Goal: Check status: Check status

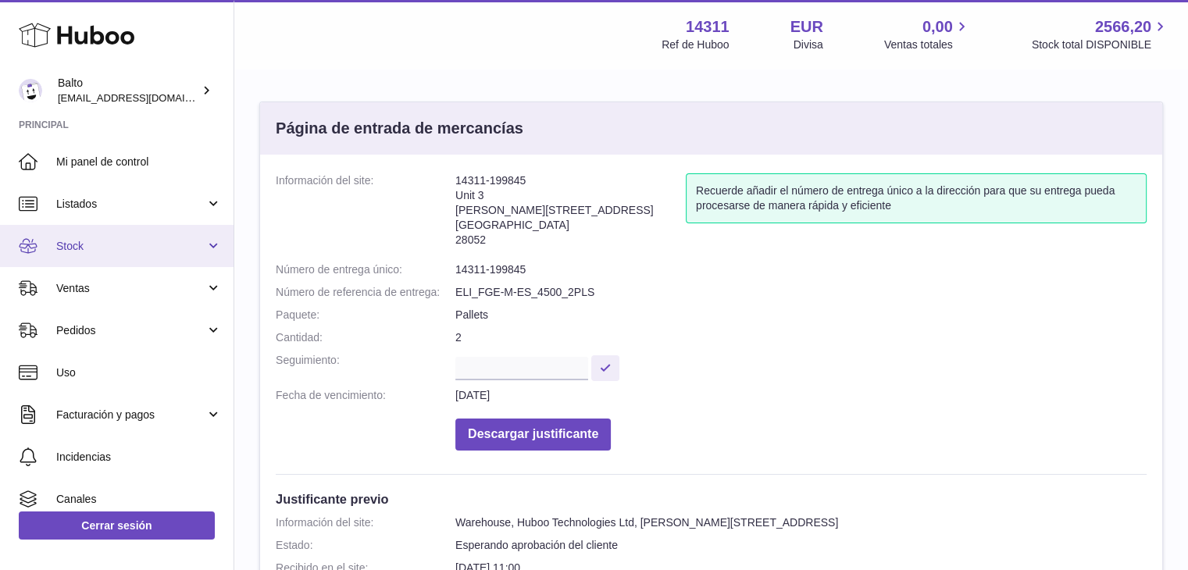
click at [103, 245] on span "Stock" at bounding box center [130, 246] width 149 height 15
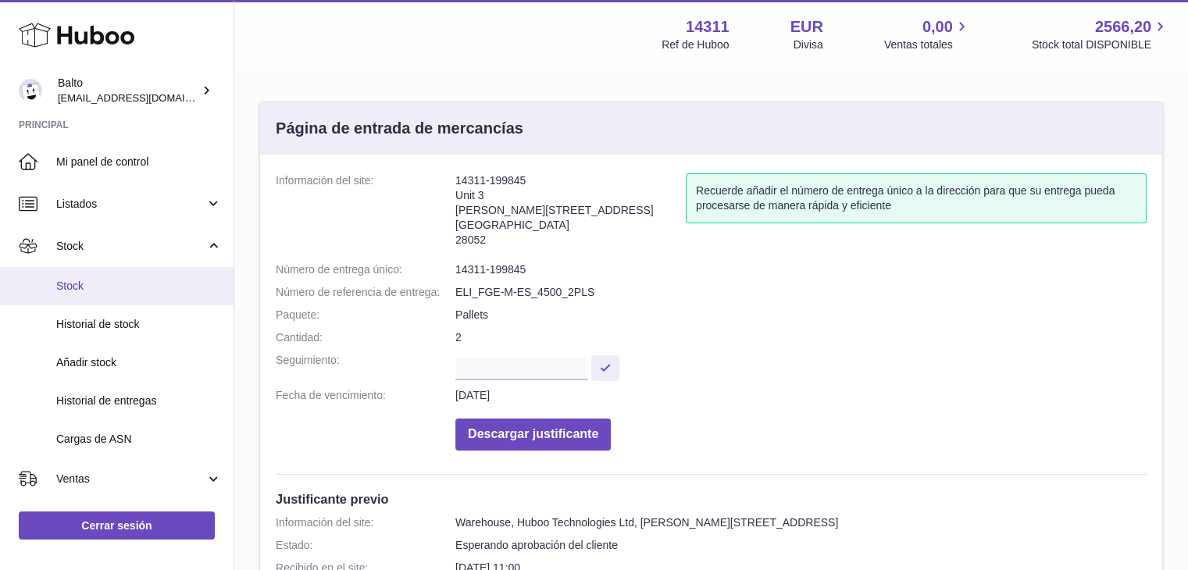
click at [97, 288] on span "Stock" at bounding box center [139, 286] width 166 height 15
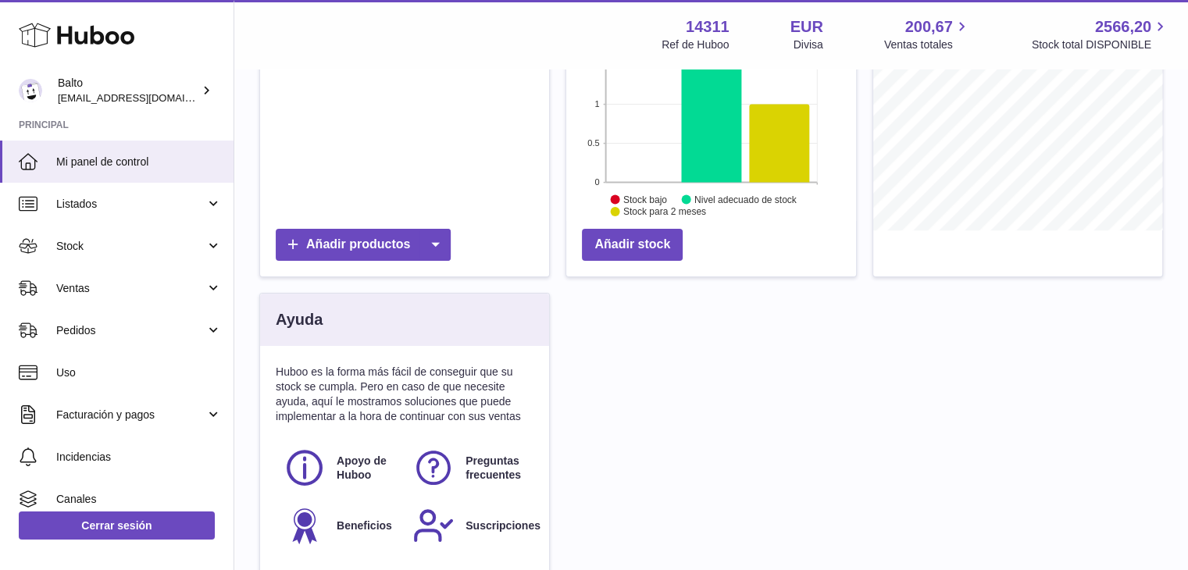
scroll to position [512, 0]
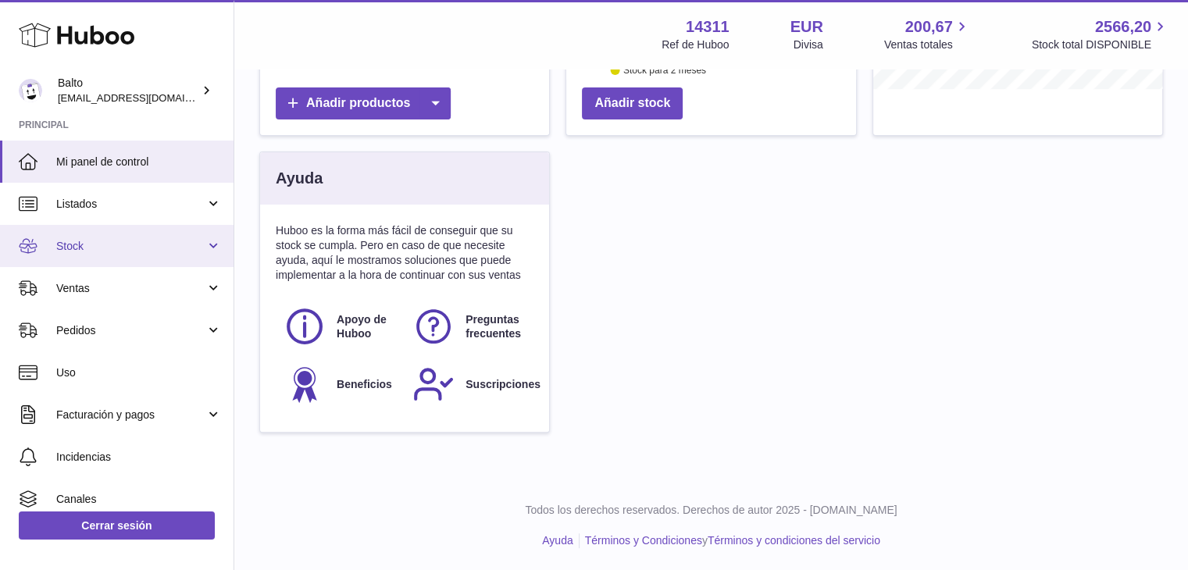
click at [97, 253] on link "Stock" at bounding box center [117, 246] width 234 height 42
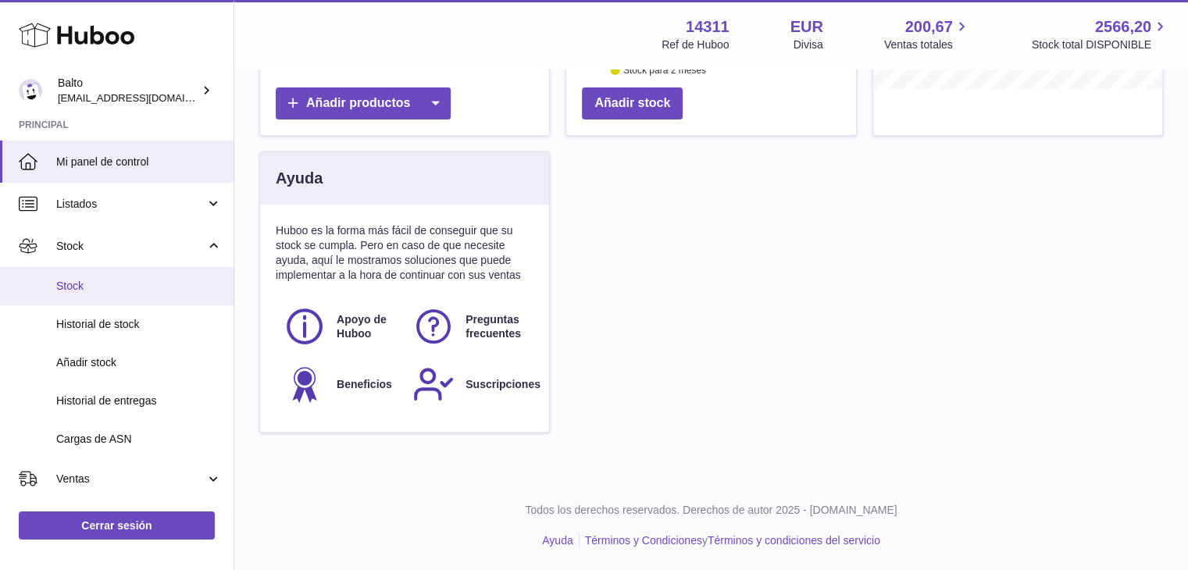
click at [91, 282] on span "Stock" at bounding box center [139, 286] width 166 height 15
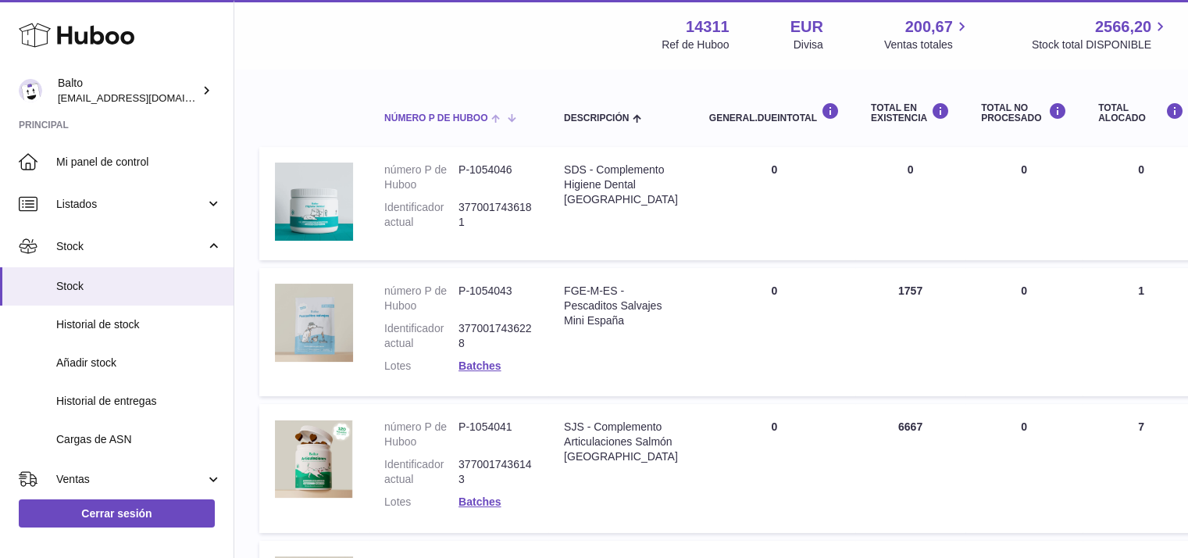
scroll to position [169, 0]
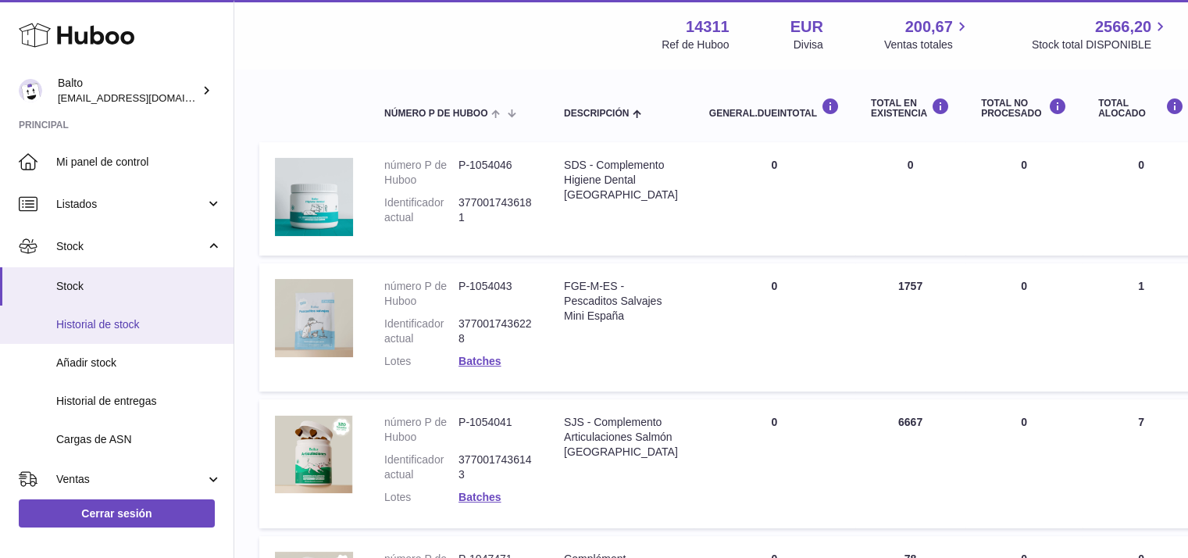
click at [80, 330] on span "Historial de stock" at bounding box center [139, 324] width 166 height 15
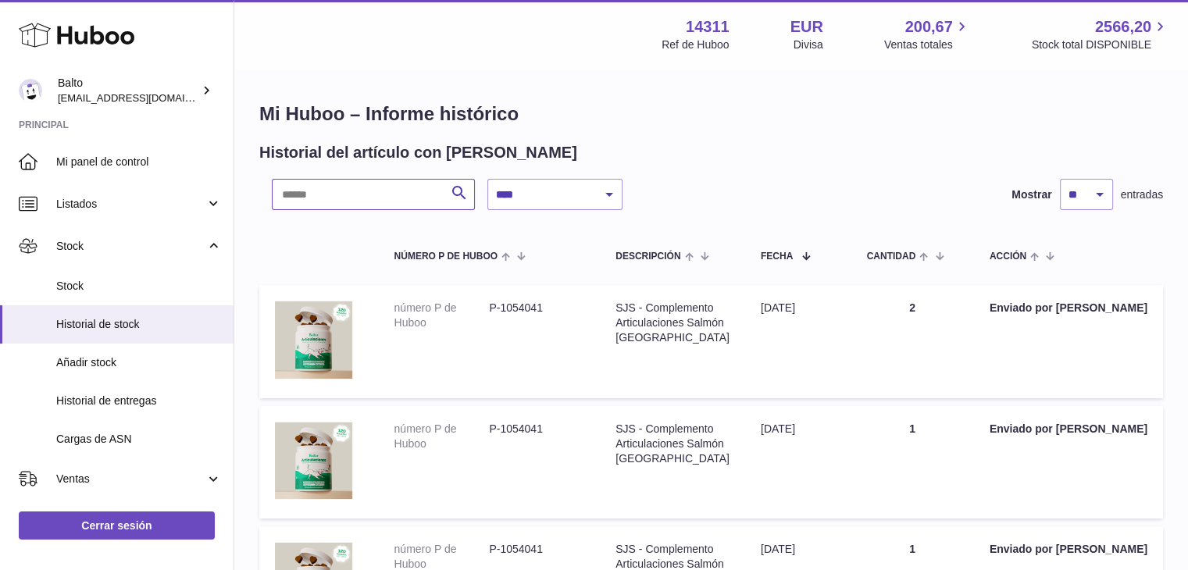
click at [425, 191] on input "text" at bounding box center [373, 194] width 203 height 31
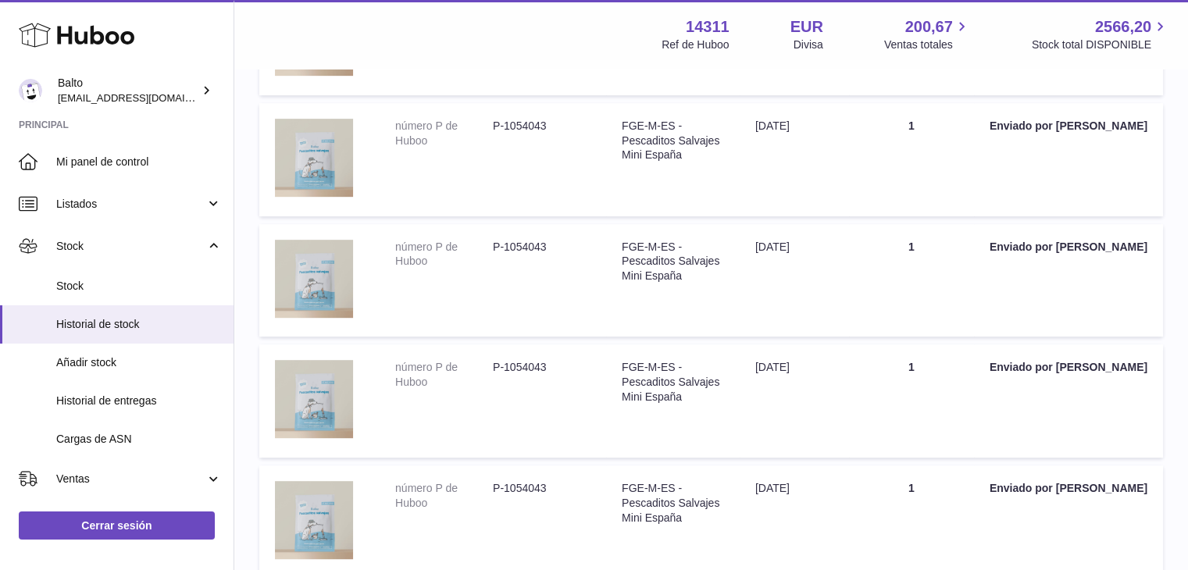
scroll to position [1088, 0]
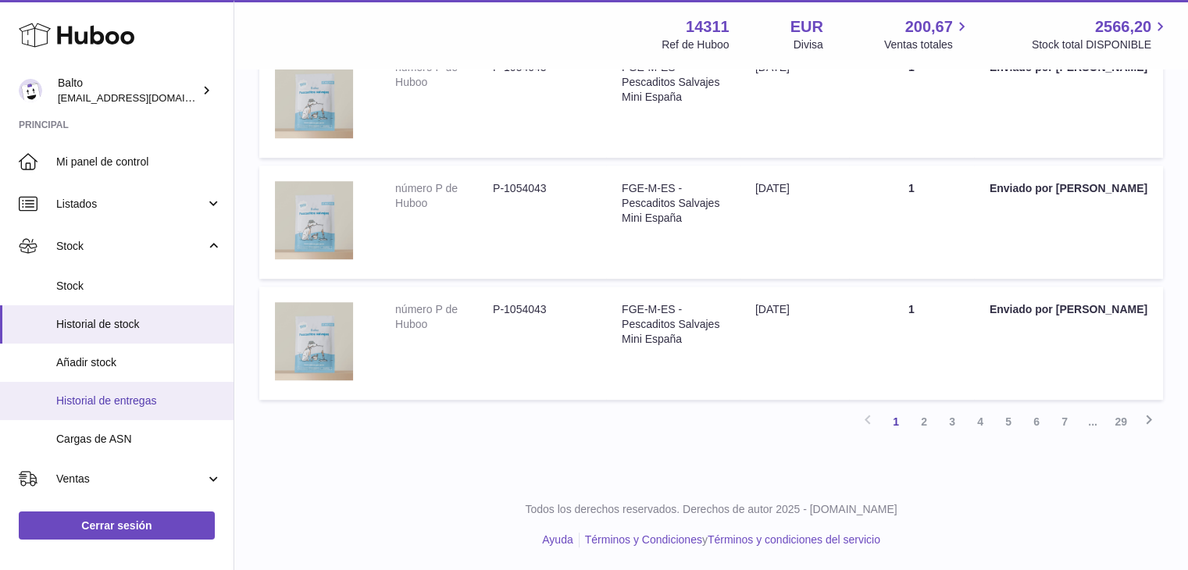
type input "***"
click at [134, 410] on link "Historial de entregas" at bounding box center [117, 401] width 234 height 38
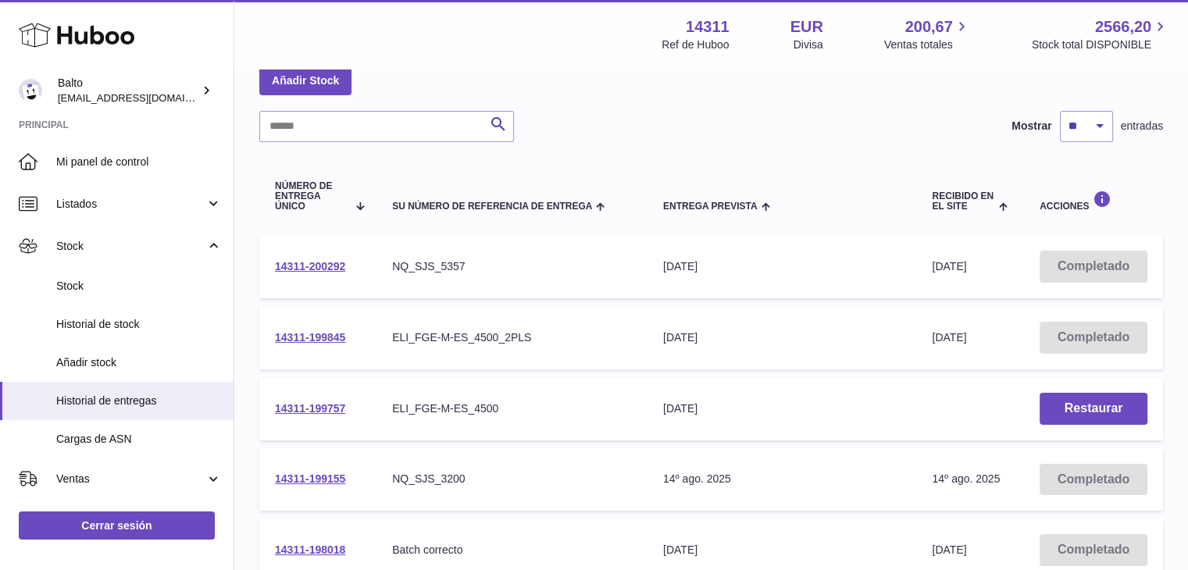
scroll to position [84, 0]
click at [311, 338] on link "14311-199845" at bounding box center [310, 336] width 70 height 13
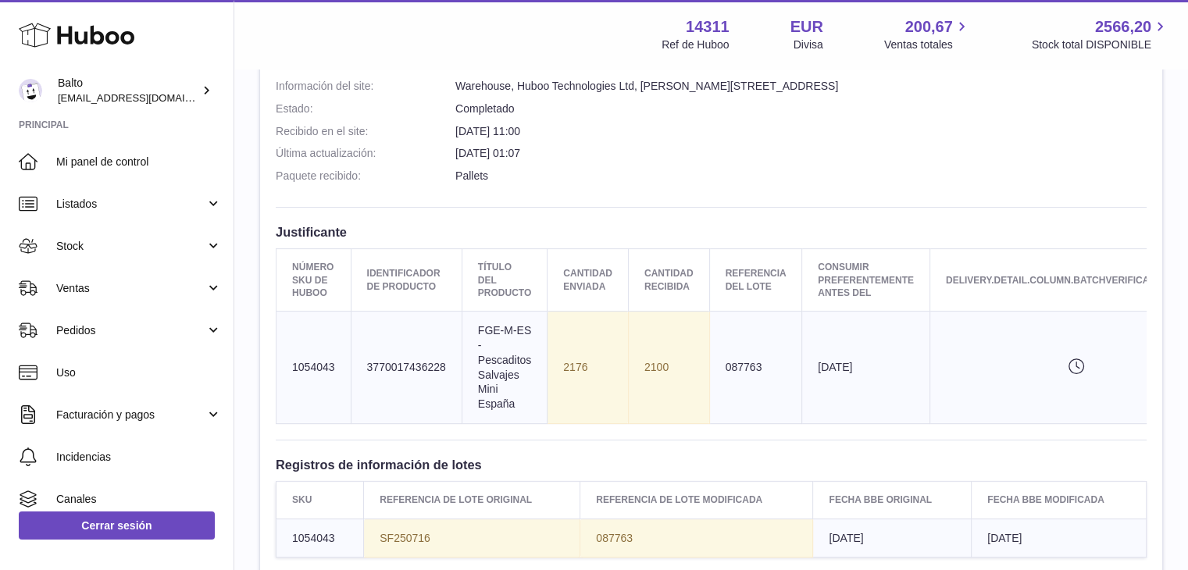
scroll to position [438, 0]
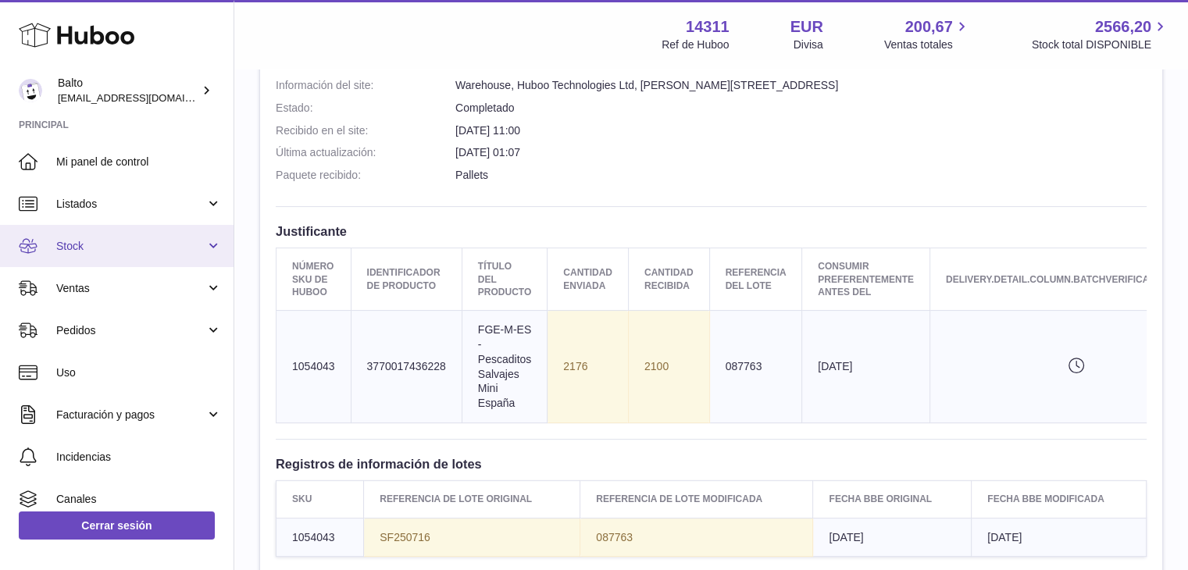
click at [108, 245] on span "Stock" at bounding box center [130, 246] width 149 height 15
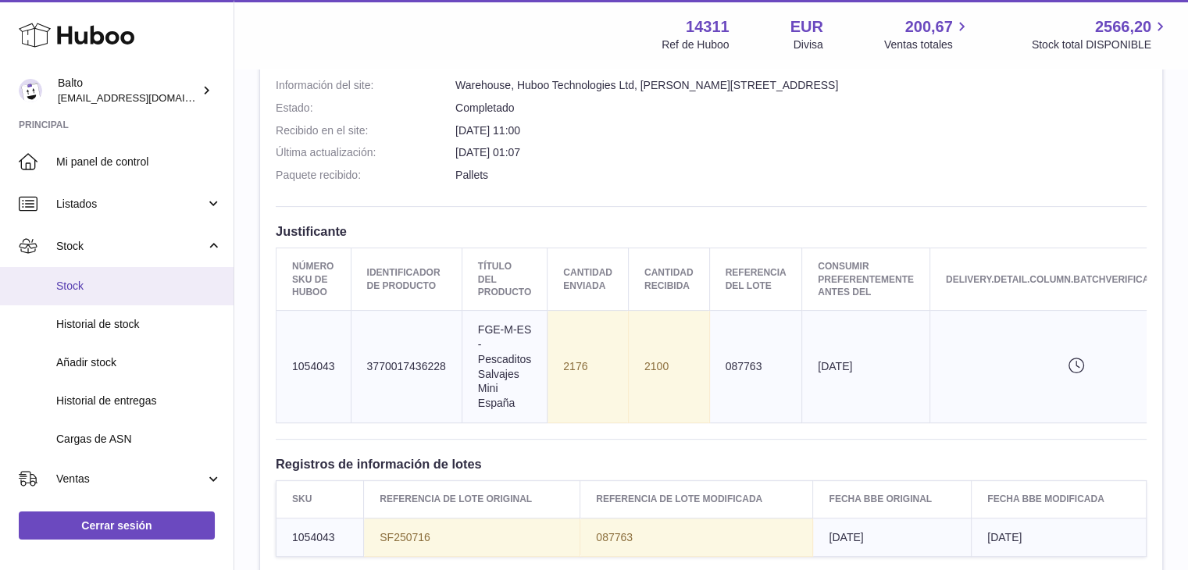
click at [108, 289] on span "Stock" at bounding box center [139, 286] width 166 height 15
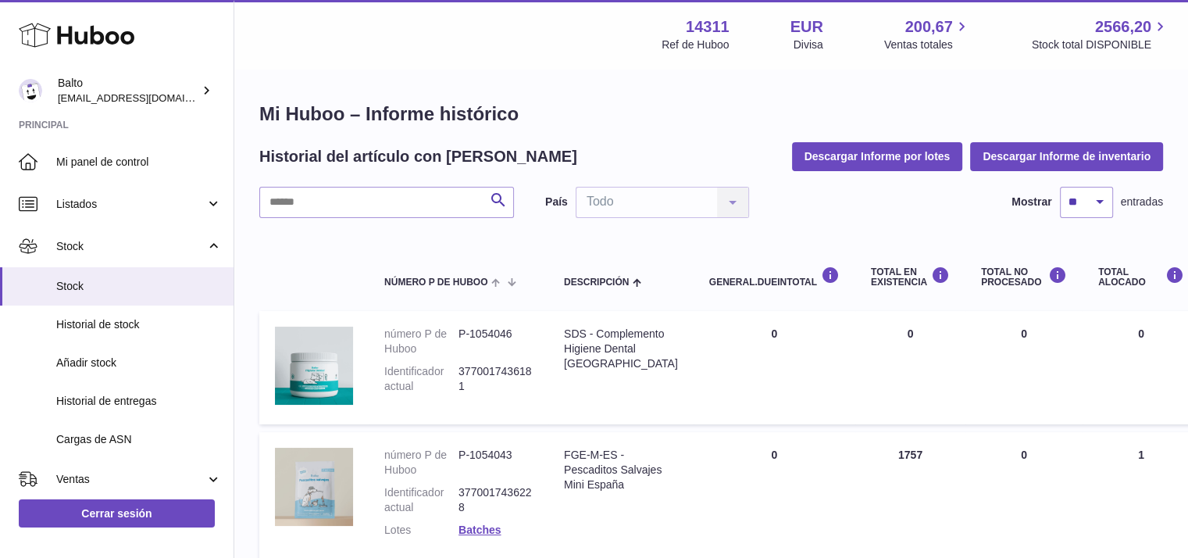
scroll to position [141, 0]
